Goal: Check status

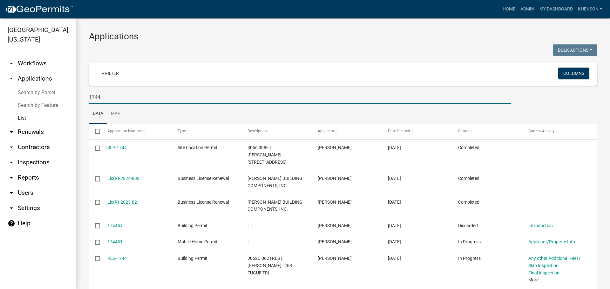
drag, startPoint x: 113, startPoint y: 97, endPoint x: 40, endPoint y: 97, distance: 72.7
click at [40, 97] on div "[GEOGRAPHIC_DATA], [US_STATE] arrow_drop_down Workflows List arrow_drop_up Appl…" at bounding box center [305, 153] width 610 height 271
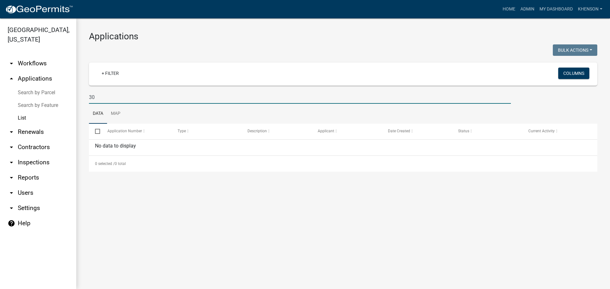
type input "3"
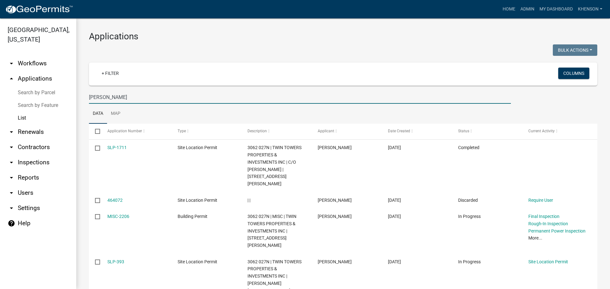
drag, startPoint x: 102, startPoint y: 96, endPoint x: 71, endPoint y: 100, distance: 31.6
click at [71, 100] on div "[GEOGRAPHIC_DATA], [US_STATE] arrow_drop_down Workflows List arrow_drop_up Appl…" at bounding box center [305, 153] width 610 height 271
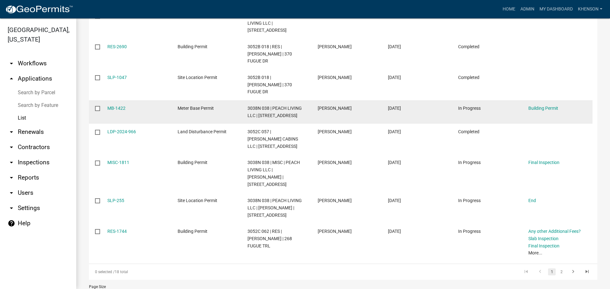
scroll to position [209, 0]
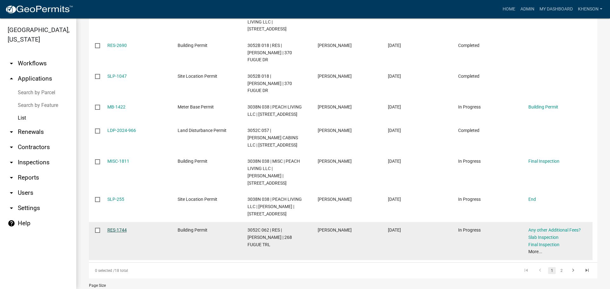
type input "fugue"
click at [116, 228] on link "RES-1744" at bounding box center [116, 230] width 19 height 5
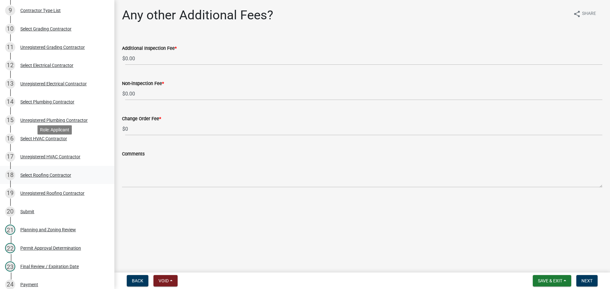
scroll to position [286, 0]
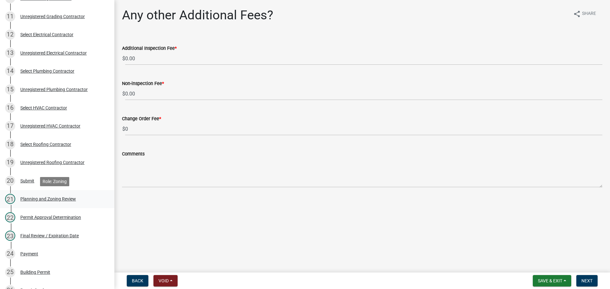
click at [57, 199] on div "Planning and Zoning Review" at bounding box center [48, 199] width 56 height 4
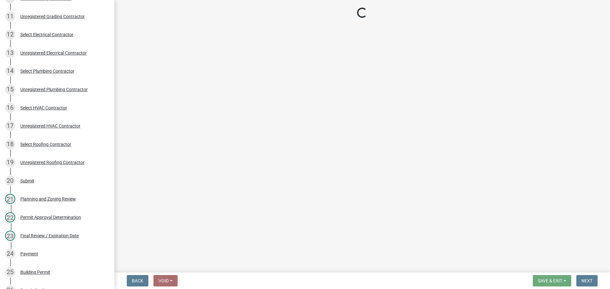
select select "b5c39336-92b9-49ce-a0a5-4e9e9babf743"
select select "80ed416b-99b7-4c34-806d-ce3f8cd28ff7"
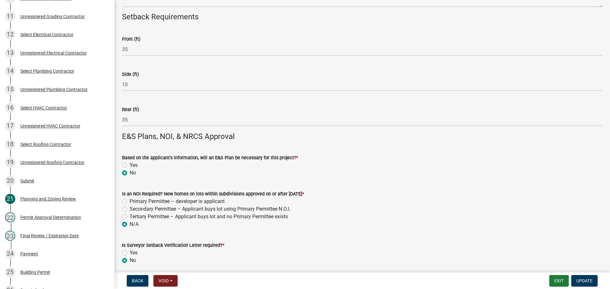
scroll to position [1334, 0]
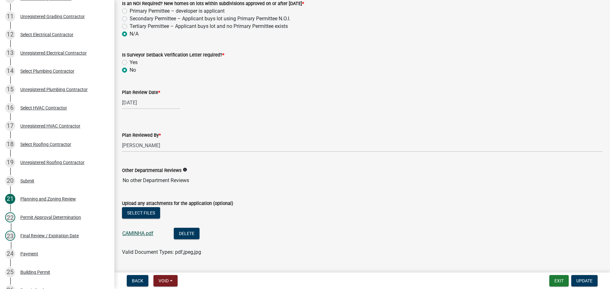
click at [134, 231] on link "CAMINHA.pdf" at bounding box center [137, 234] width 31 height 6
